Goal: Navigation & Orientation: Find specific page/section

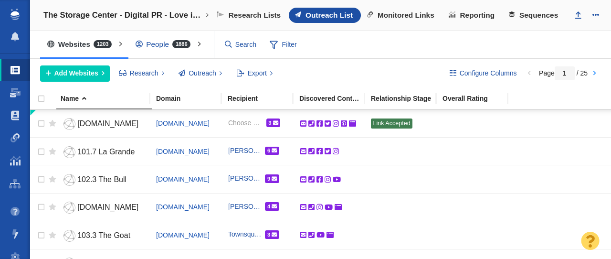
click at [18, 138] on body "Projects Dashboard Websites People Link Monitoring Reports Projects Home Help C…" at bounding box center [305, 129] width 611 height 259
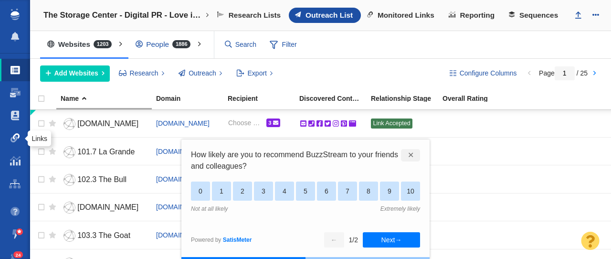
click at [11, 138] on span at bounding box center [16, 138] width 10 height 10
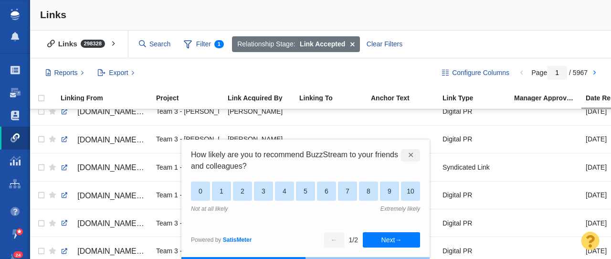
scroll to position [71, 0]
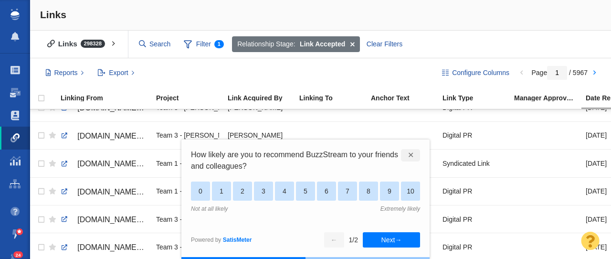
click at [408, 157] on div "✕" at bounding box center [410, 155] width 19 height 12
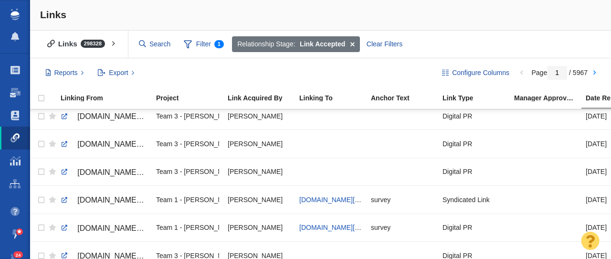
scroll to position [0, 0]
